Goal: Information Seeking & Learning: Learn about a topic

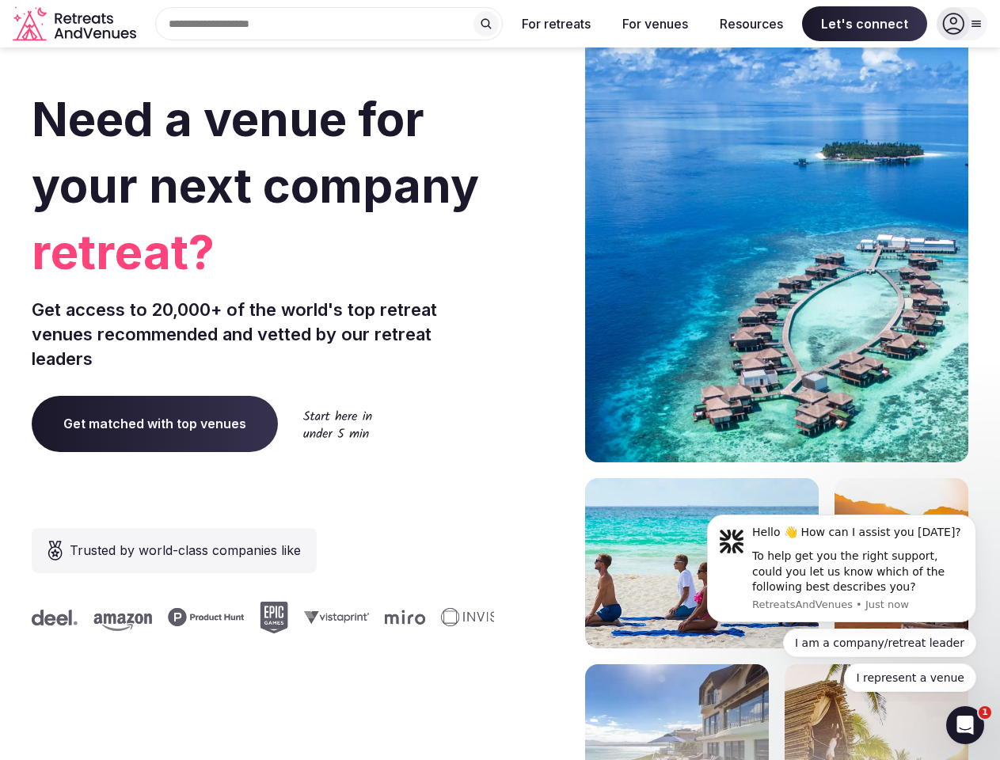
click at [500, 380] on div "Need a venue for your next company retreat? Get access to 20,000+ of the world'…" at bounding box center [500, 474] width 937 height 954
click at [329, 24] on div "Search Popular Destinations [GEOGRAPHIC_DATA], [GEOGRAPHIC_DATA] [GEOGRAPHIC_DA…" at bounding box center [323, 23] width 360 height 33
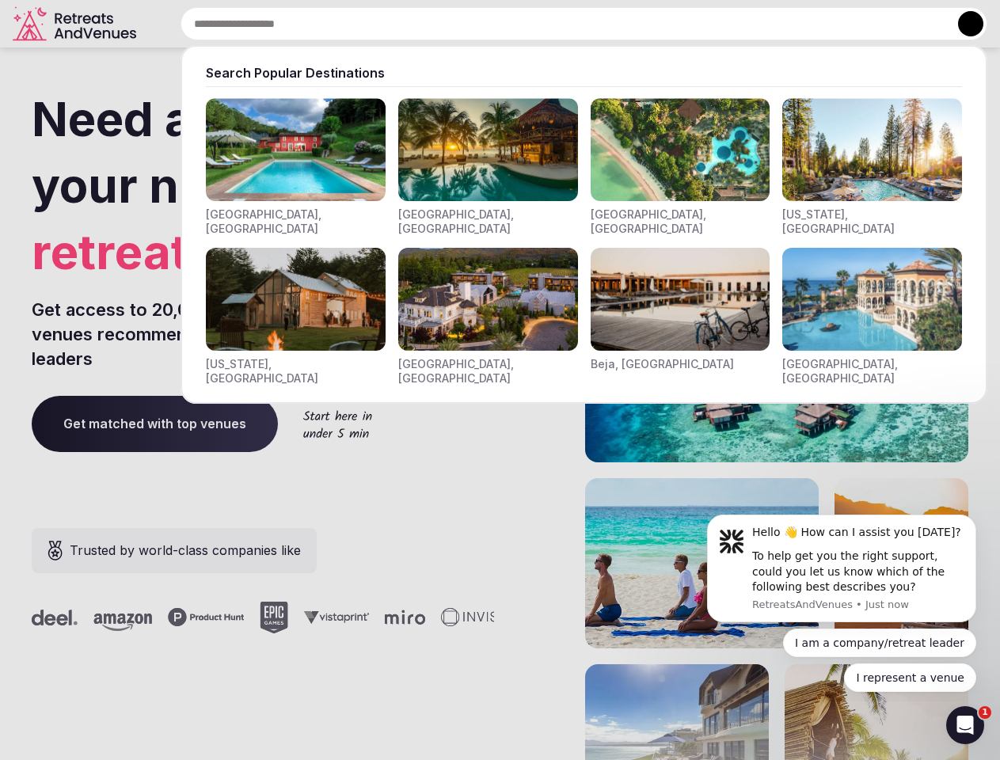
click at [486, 24] on input "text" at bounding box center [584, 23] width 807 height 33
click at [557, 24] on input "text" at bounding box center [584, 23] width 807 height 33
click at [655, 24] on input "text" at bounding box center [584, 23] width 807 height 33
click at [751, 24] on input "text" at bounding box center [584, 23] width 807 height 33
click at [865, 24] on input "text" at bounding box center [584, 23] width 807 height 33
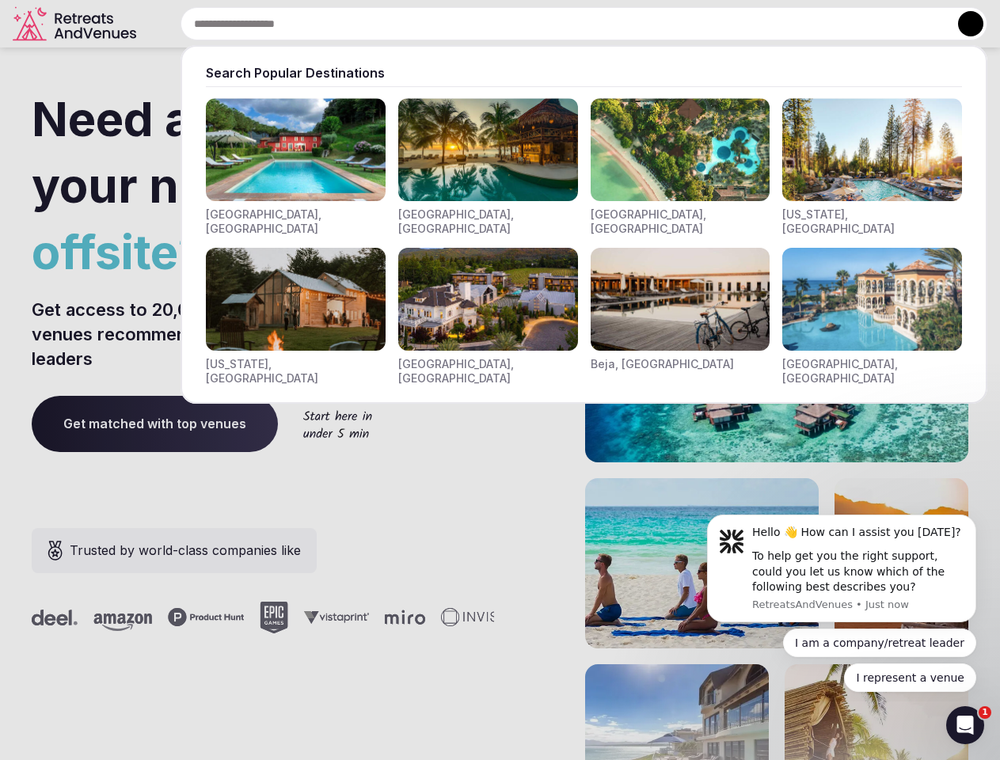
click at [962, 24] on button at bounding box center [970, 23] width 25 height 25
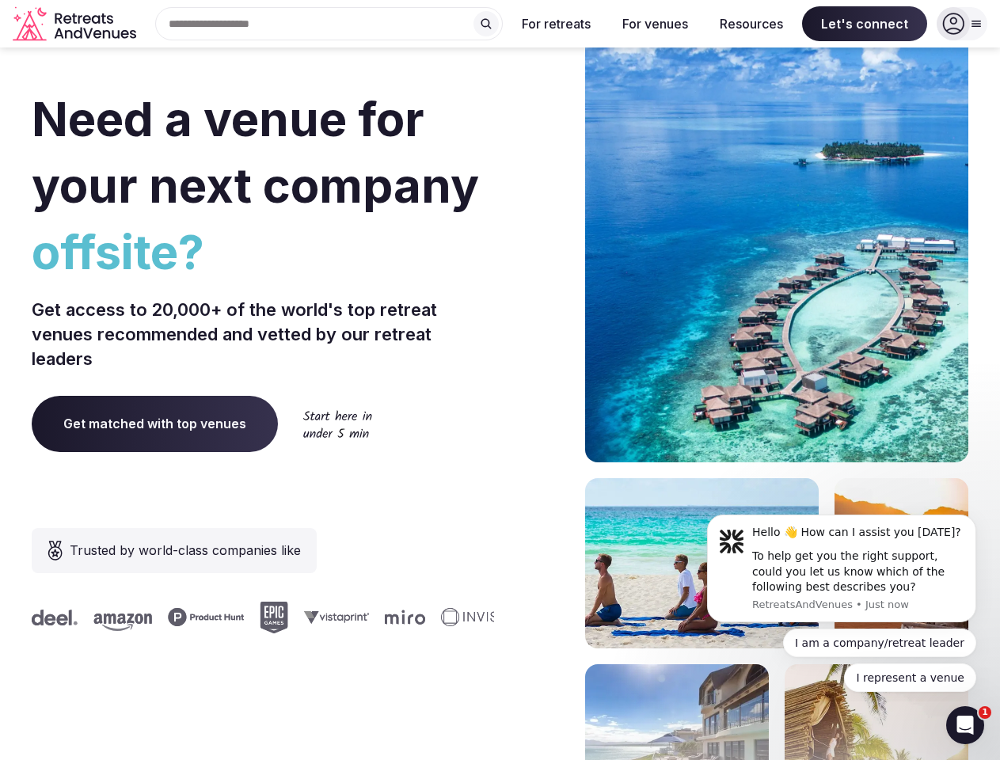
click at [842, 568] on div "To help get you the right support, could you let us know which of the following…" at bounding box center [858, 572] width 212 height 47
